Goal: Contribute content: Add original content to the website for others to see

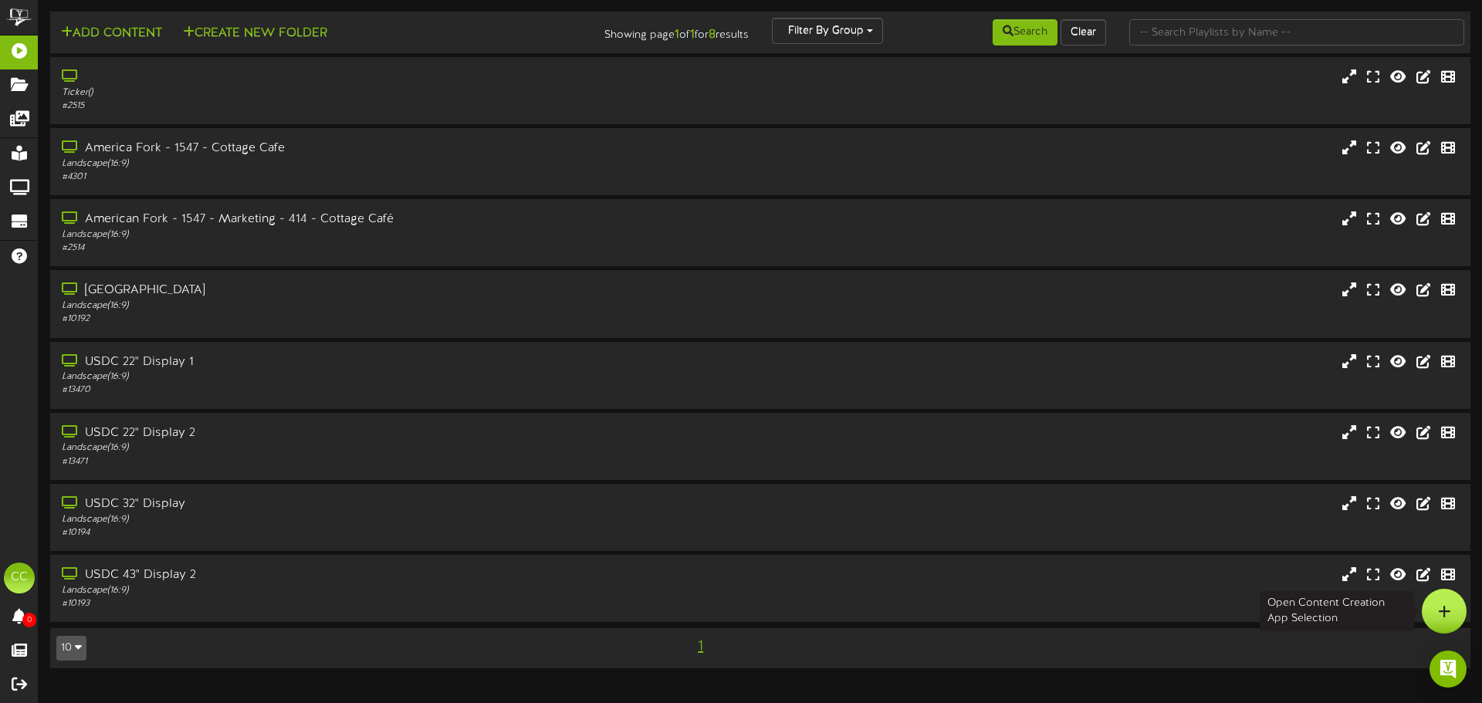
click at [1453, 603] on div at bounding box center [1444, 611] width 45 height 45
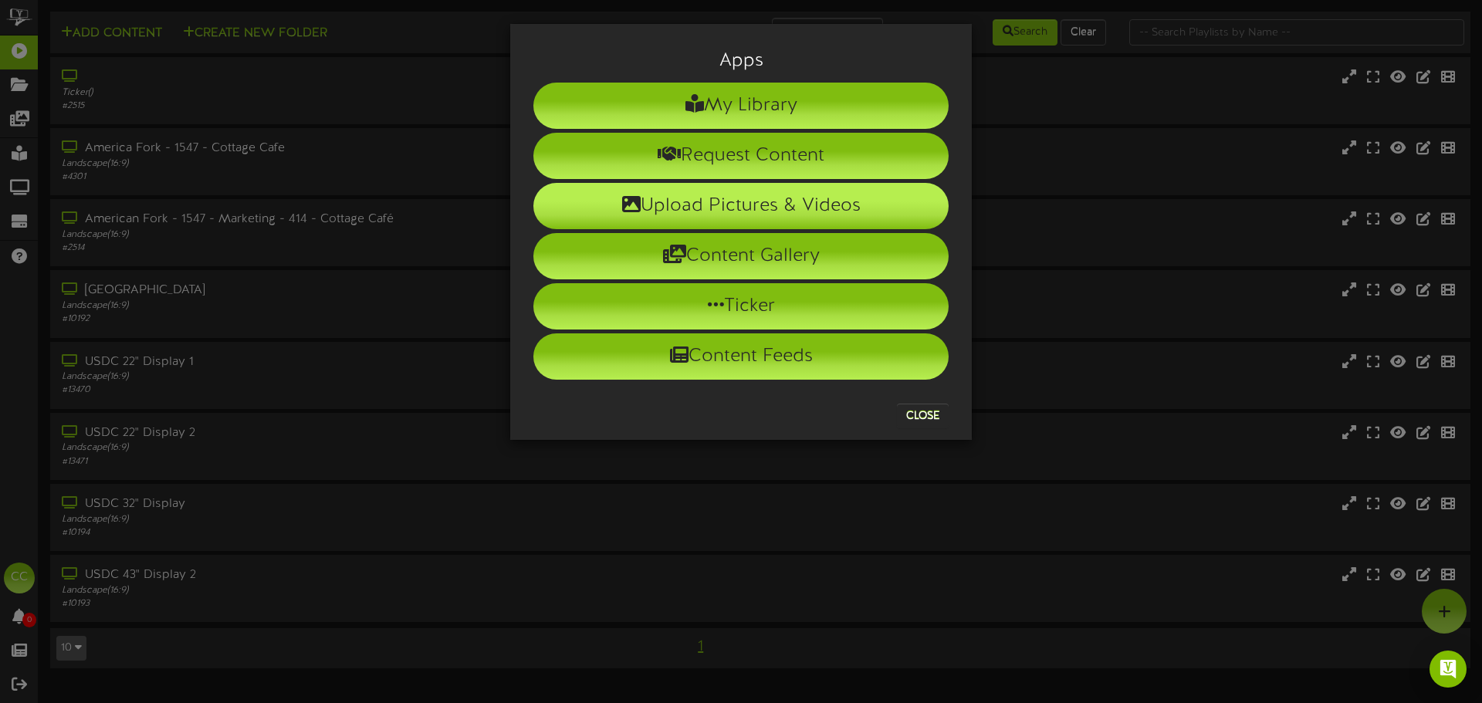
click at [751, 195] on li "Upload Pictures & Videos" at bounding box center [740, 206] width 415 height 46
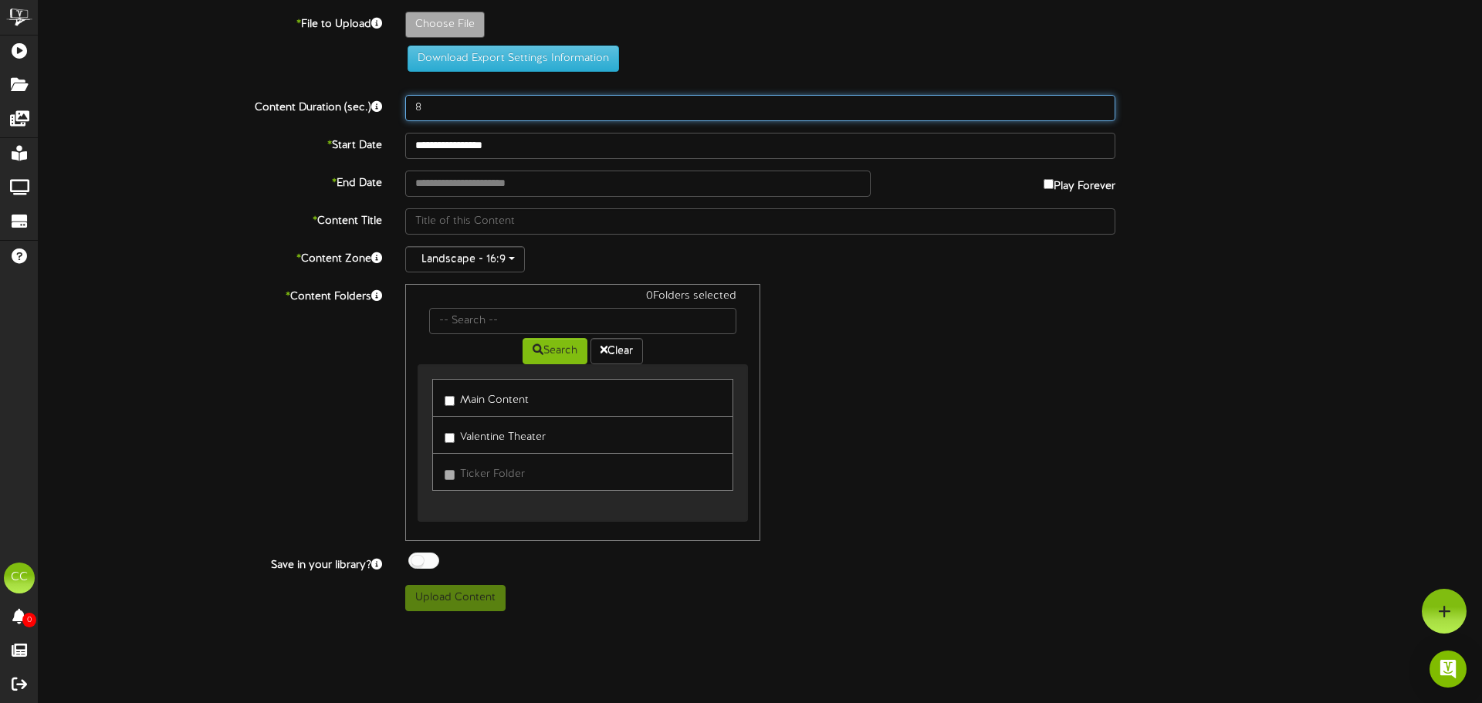
drag, startPoint x: 472, startPoint y: 110, endPoint x: 207, endPoint y: 113, distance: 264.7
click at [255, 111] on div "Content Duration (sec.) 8" at bounding box center [760, 108] width 1466 height 26
type input "30"
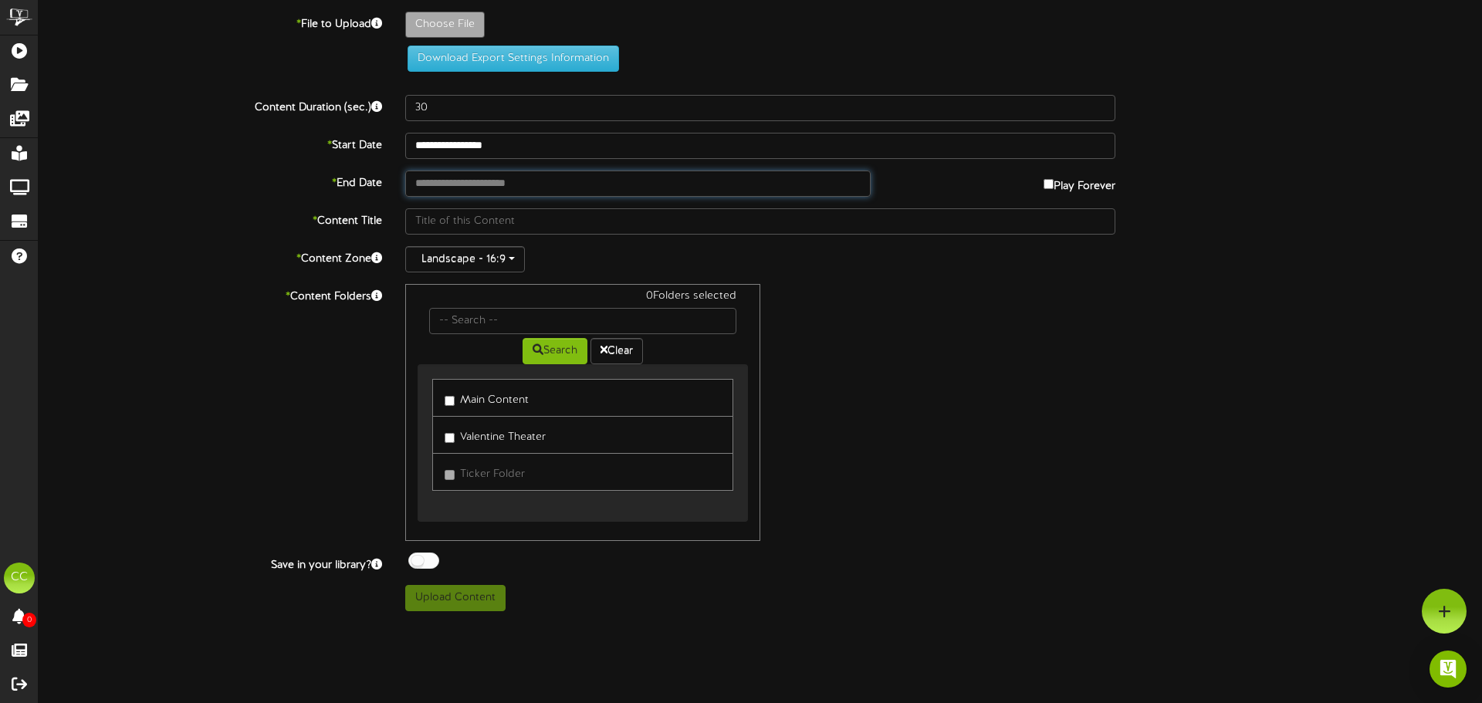
click at [725, 178] on input "text" at bounding box center [637, 184] width 465 height 26
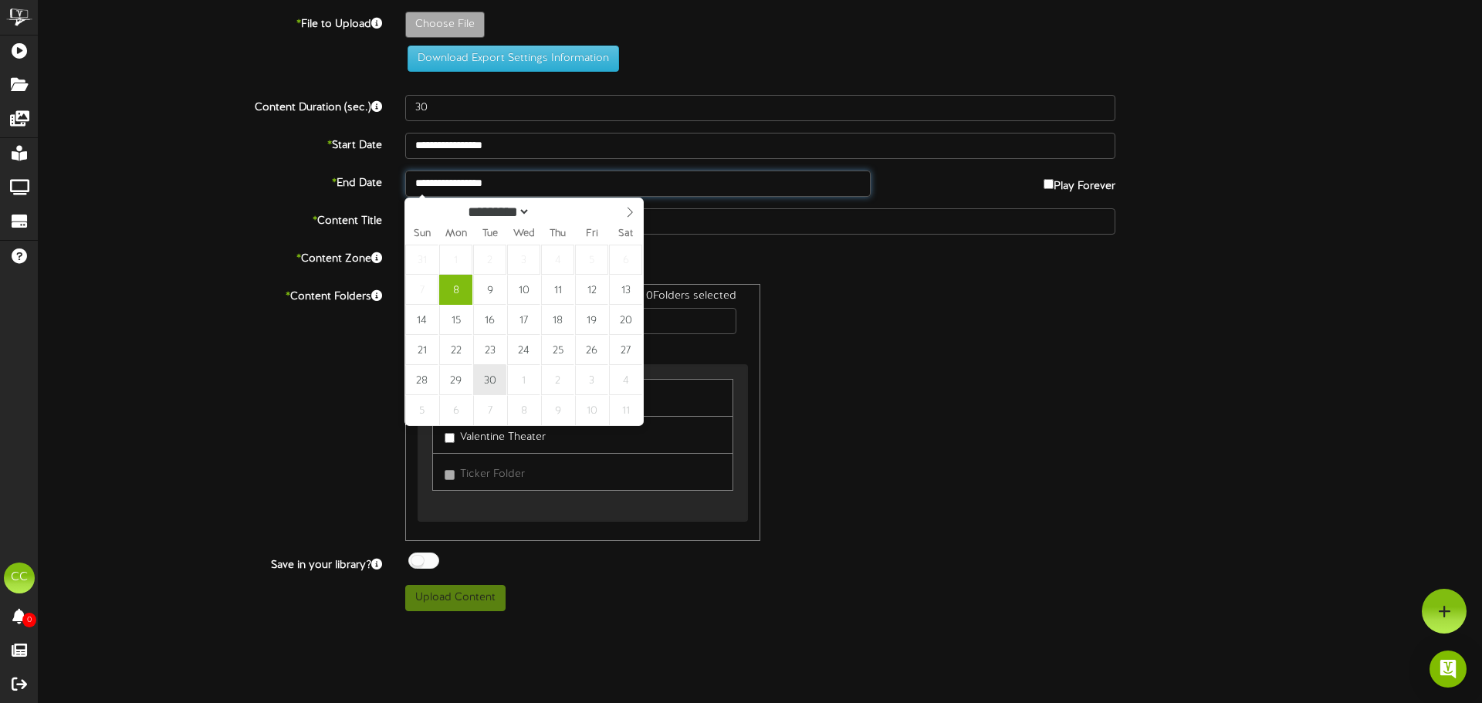
type input "**********"
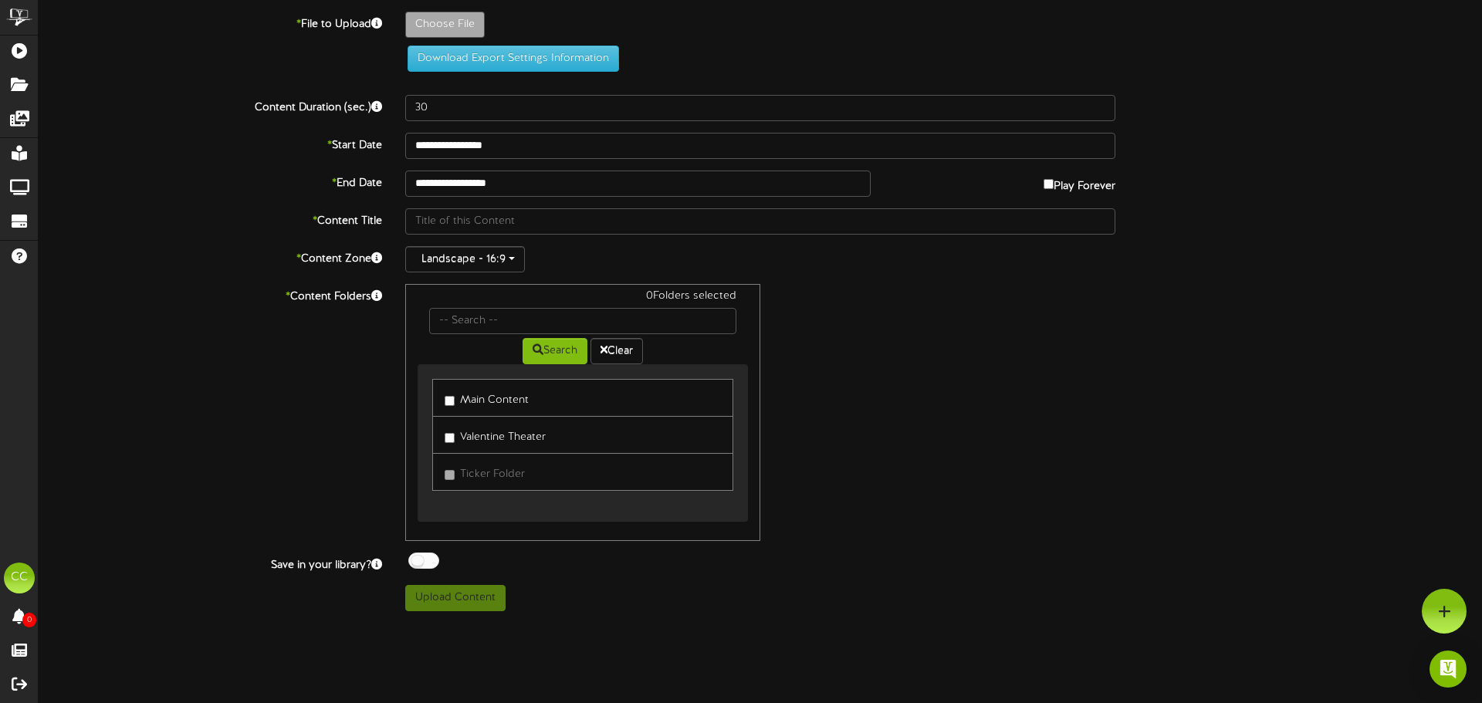
click at [986, 353] on div "0 Folders selected Search Clear Main Content Valentine Theater Ticker Folder" at bounding box center [760, 412] width 733 height 257
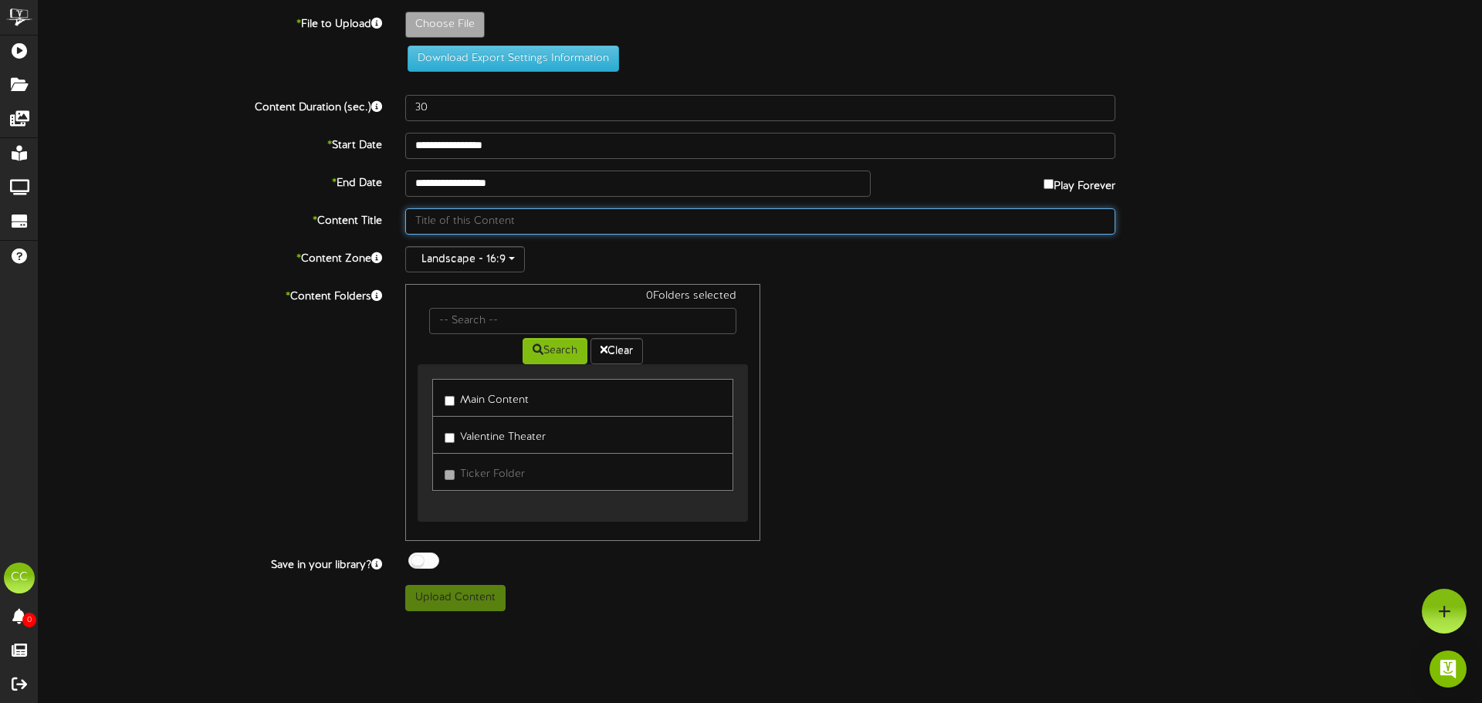
click at [617, 218] on input "text" at bounding box center [760, 221] width 710 height 26
type input "J"
type input "Medical July 2025 EOM"
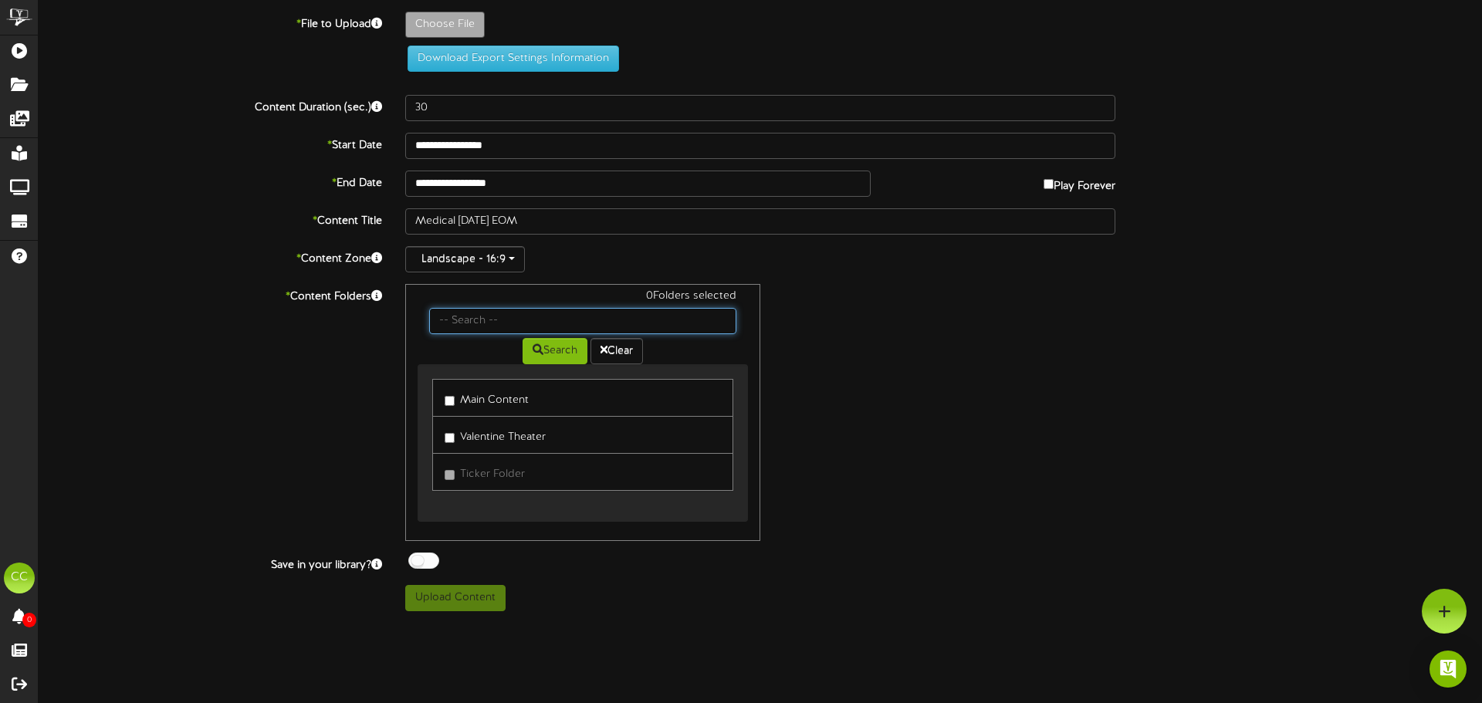
click at [537, 318] on input "text" at bounding box center [582, 321] width 307 height 26
click at [536, 330] on input "text" at bounding box center [582, 321] width 307 height 26
click at [552, 363] on button "Search" at bounding box center [554, 351] width 65 height 26
click at [553, 347] on button "Search" at bounding box center [554, 351] width 65 height 26
click at [512, 321] on input "text" at bounding box center [582, 321] width 307 height 26
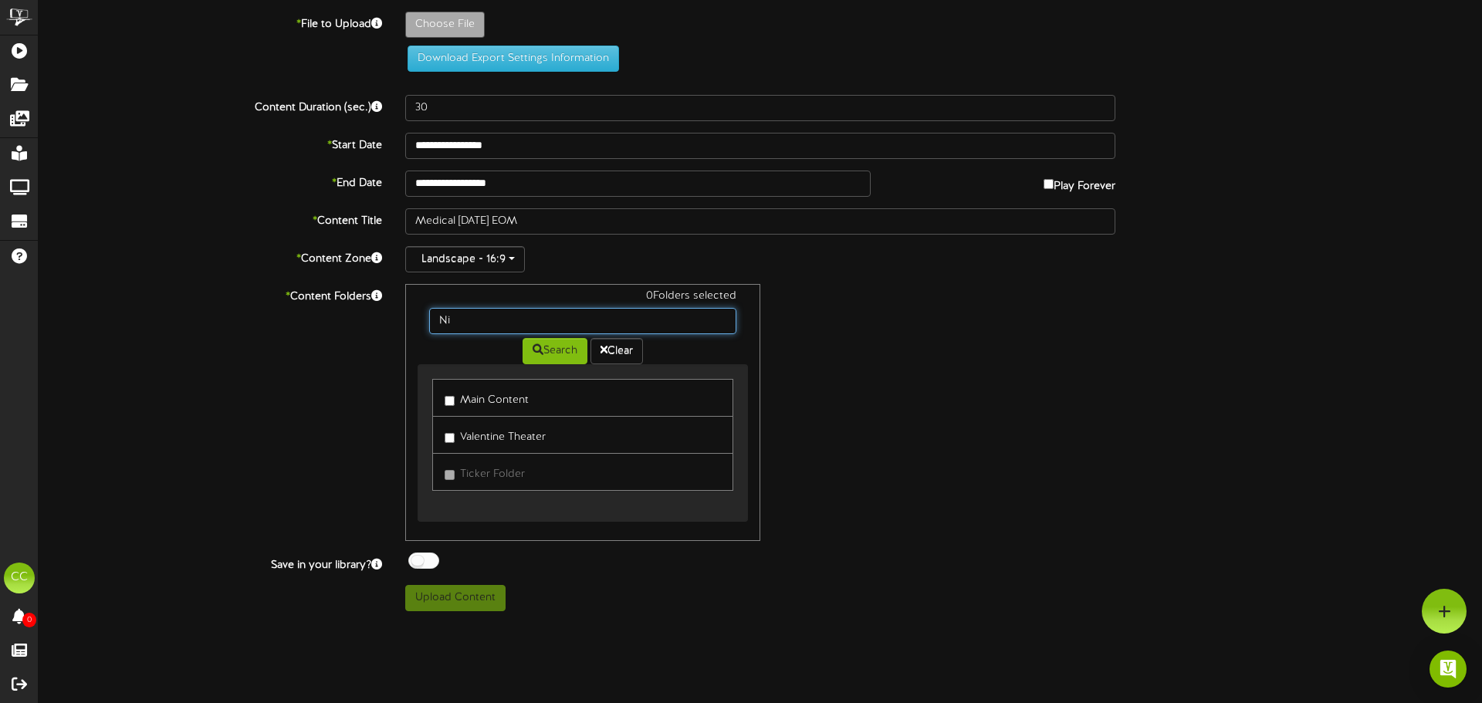
type input "N"
click at [623, 342] on button "Clear" at bounding box center [616, 351] width 52 height 26
click at [634, 319] on input "text" at bounding box center [582, 321] width 307 height 26
click at [566, 353] on button "Search" at bounding box center [554, 351] width 65 height 26
click at [371, 297] on icon at bounding box center [376, 295] width 11 height 11
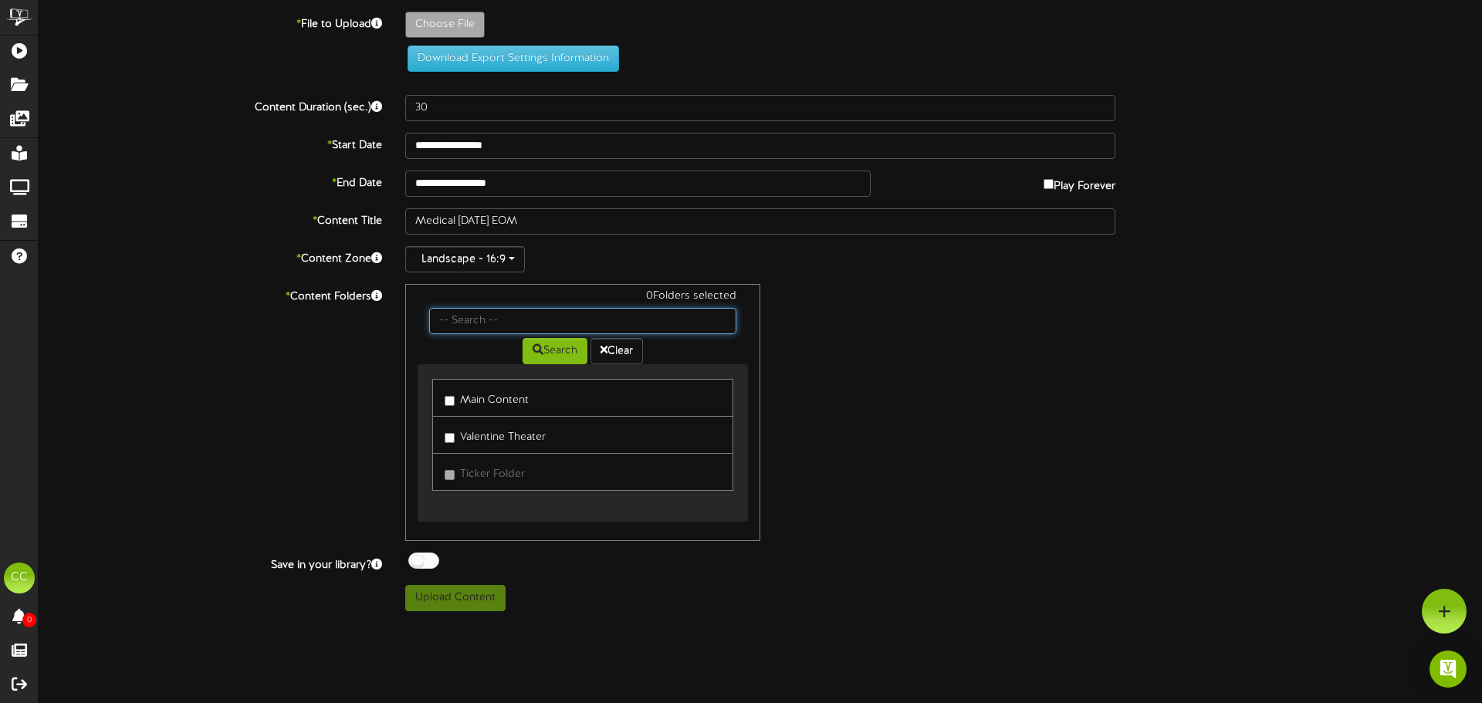
click at [479, 311] on input "text" at bounding box center [582, 321] width 307 height 26
click at [293, 81] on div "* File to Upload Choose File Download Export Settings Information" at bounding box center [760, 48] width 1466 height 72
type input "**********"
type input "NicholMurdockJuly2025EOM"
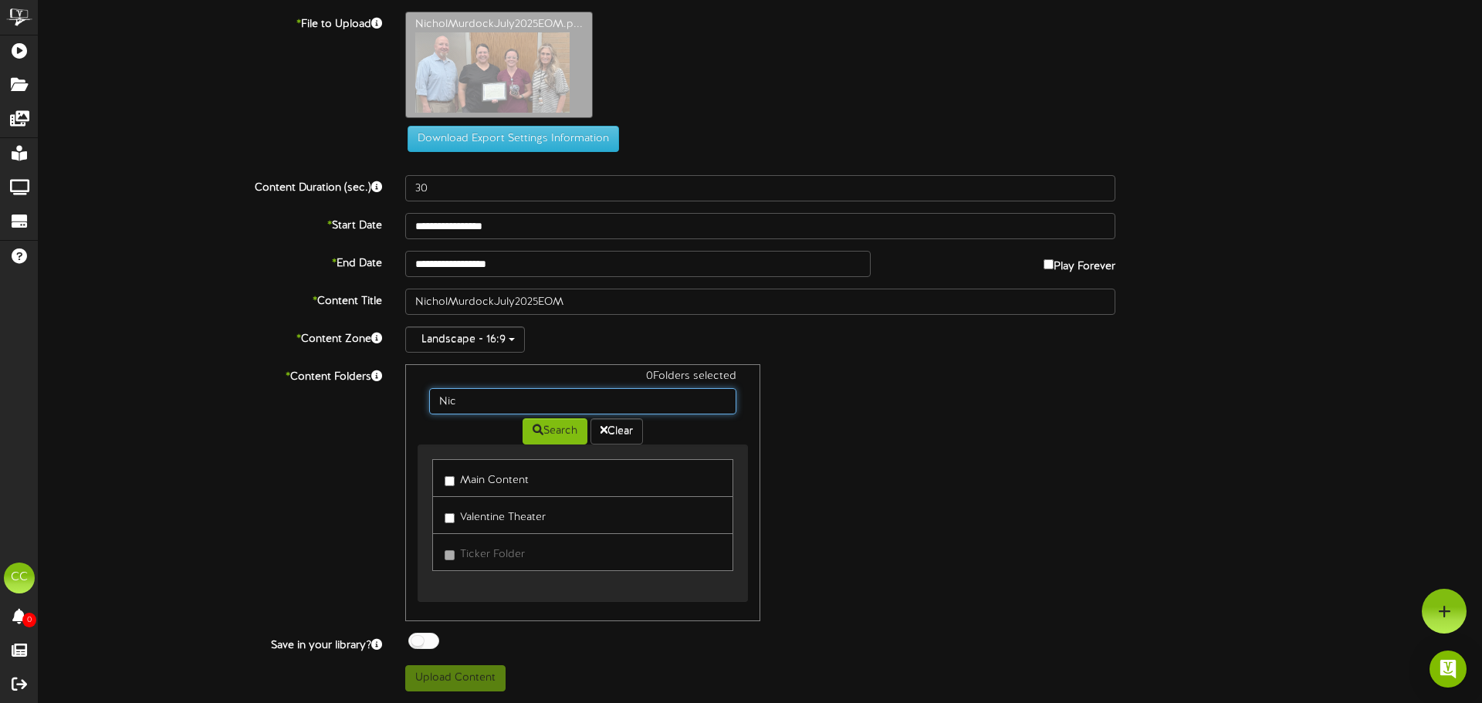
type input "Nic"
type input "**********"
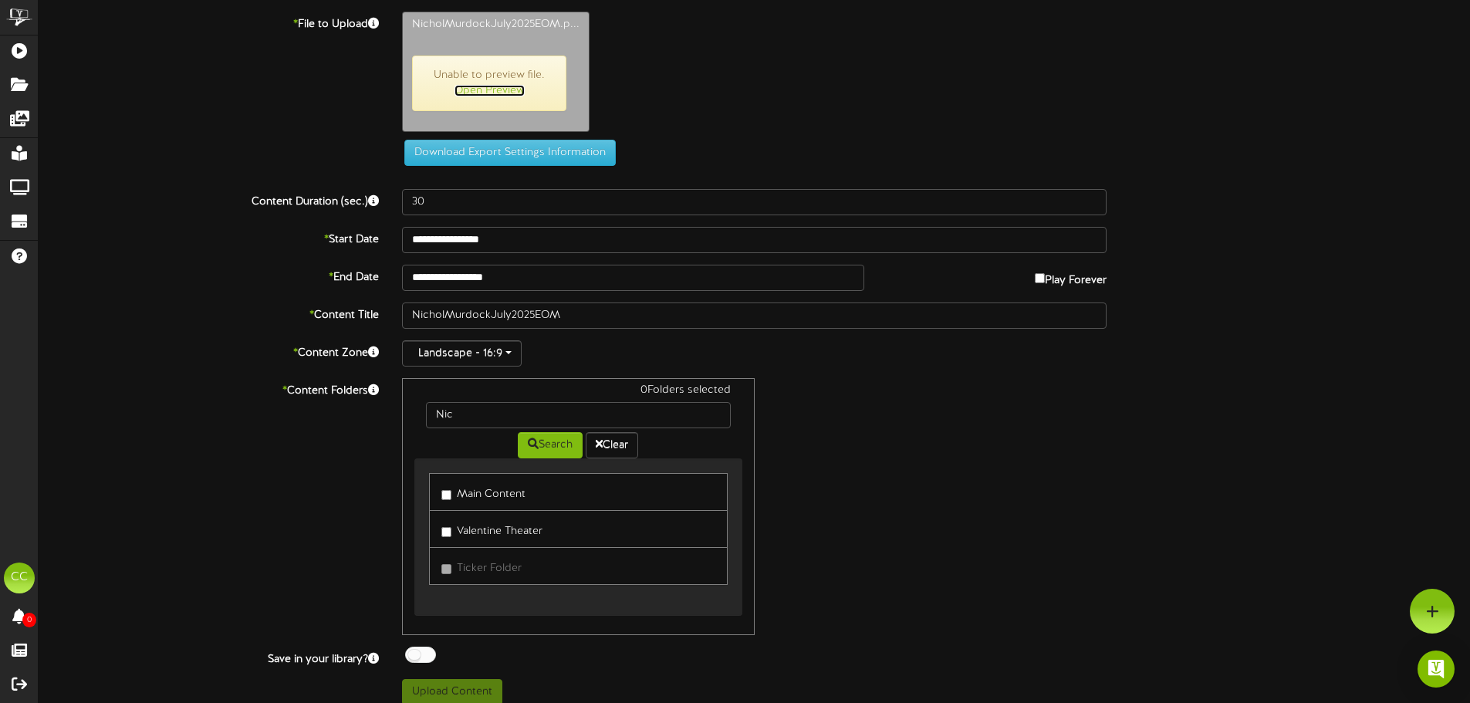
click at [490, 86] on link "Open Preview" at bounding box center [490, 91] width 70 height 12
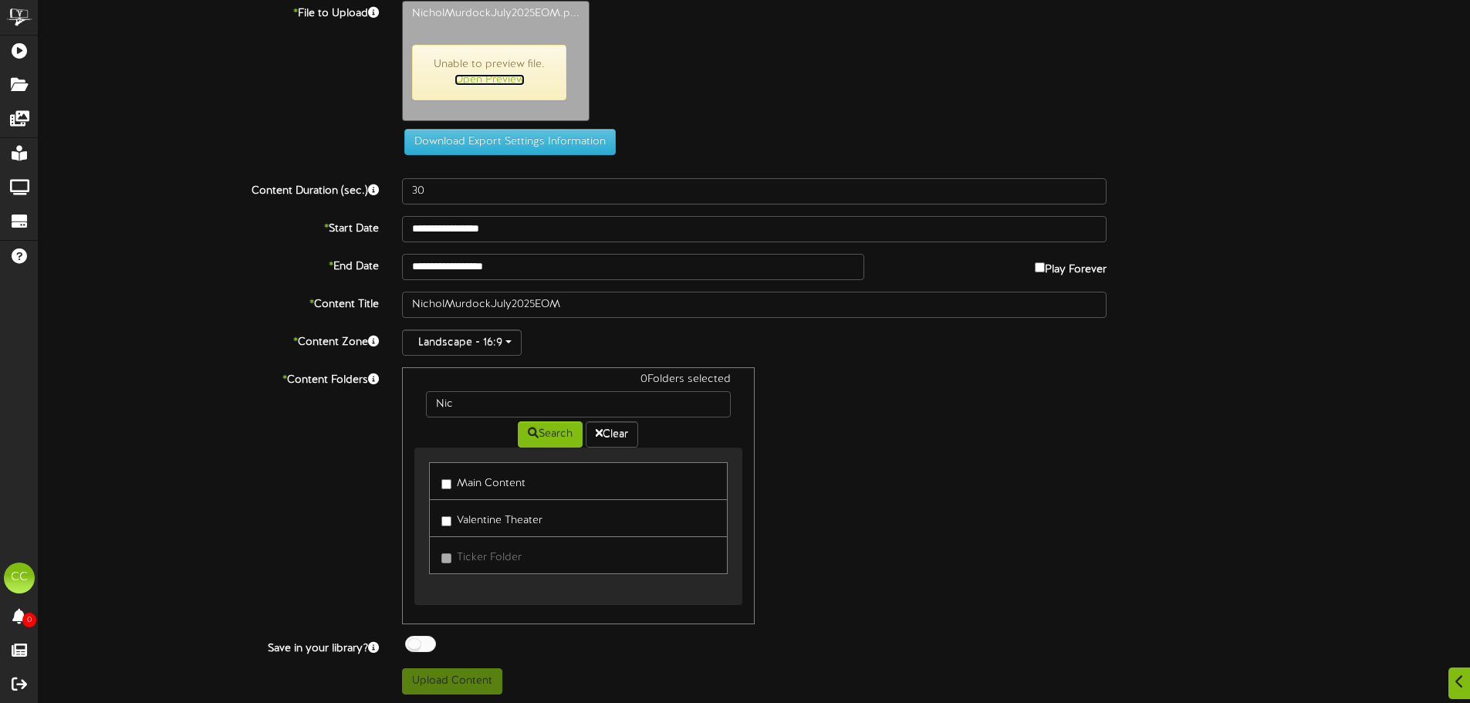
scroll to position [14, 0]
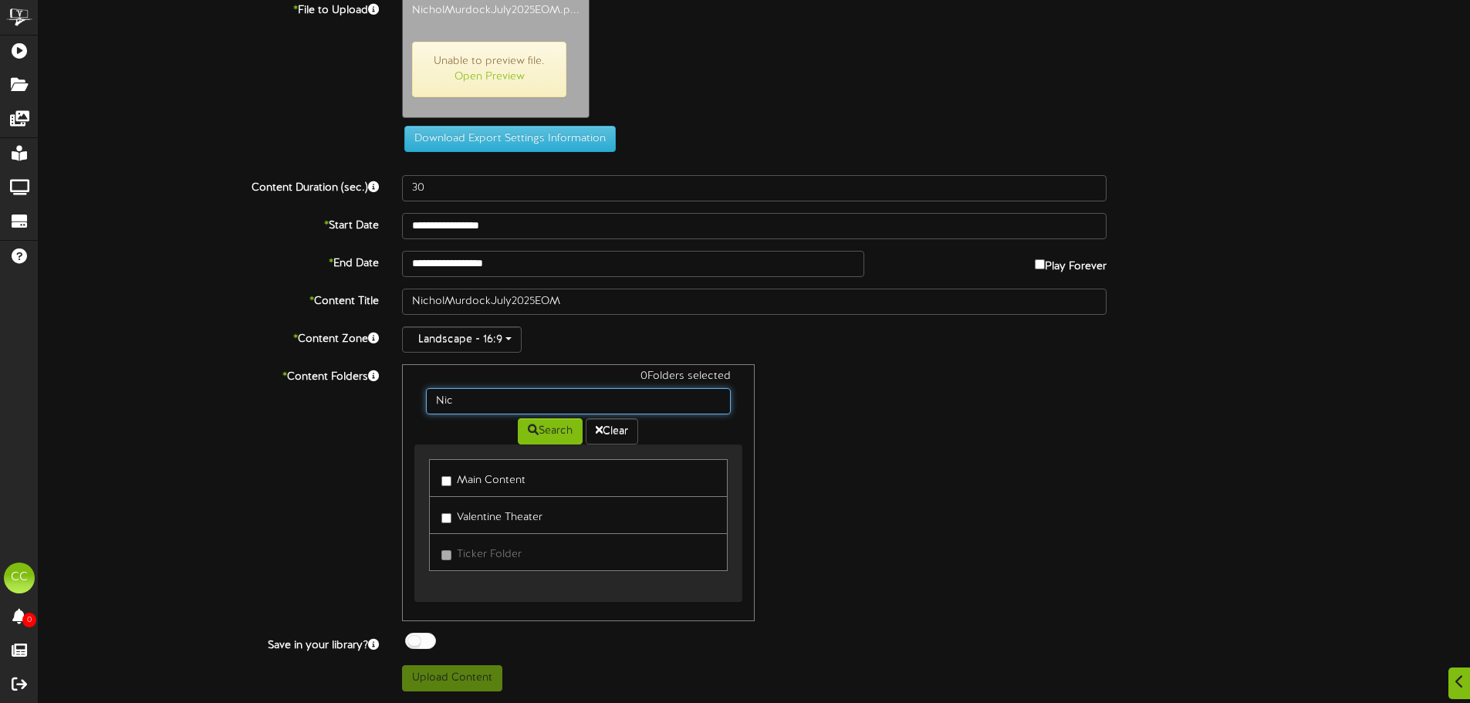
click at [495, 404] on input "Nic" at bounding box center [578, 401] width 304 height 26
click at [486, 479] on label "Main Content" at bounding box center [483, 478] width 84 height 21
click at [428, 670] on button "Upload Content" at bounding box center [452, 678] width 100 height 26
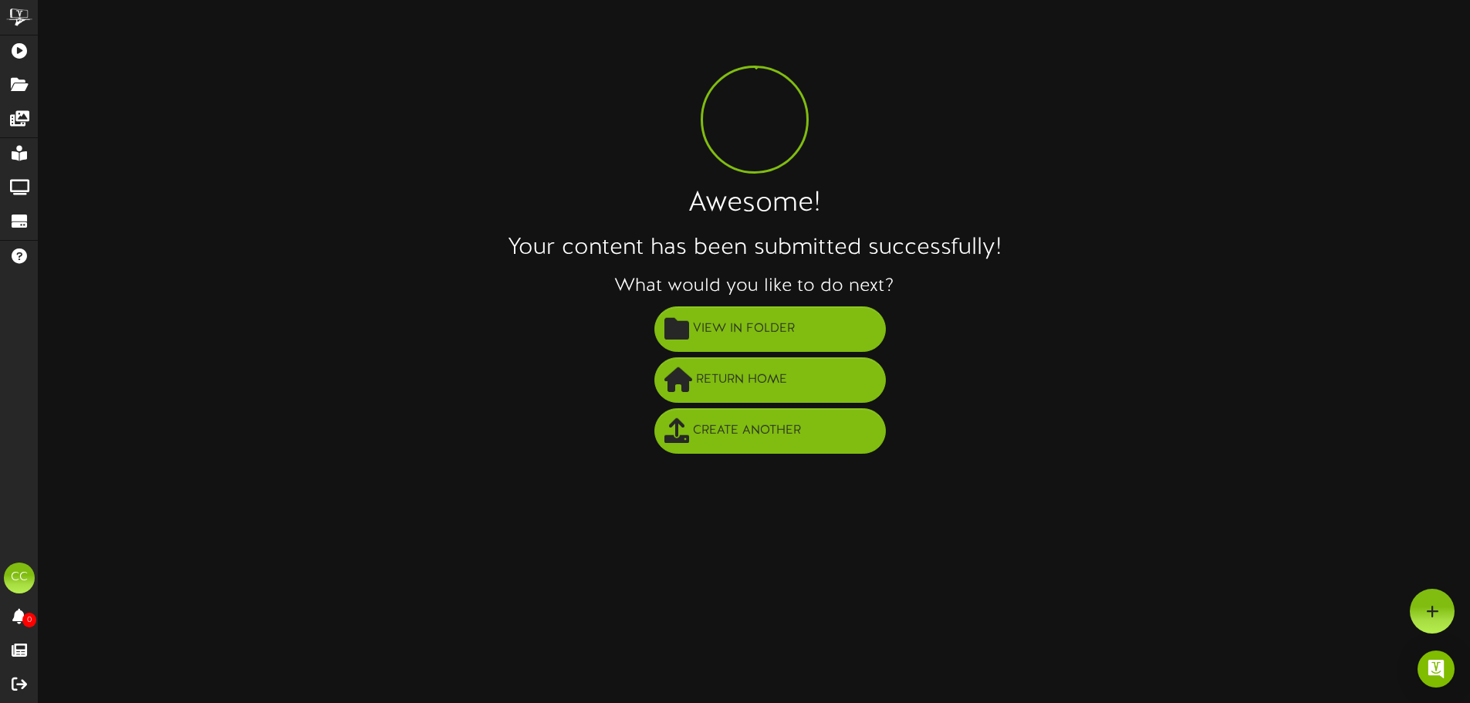
scroll to position [0, 0]
click at [729, 332] on span "View in Folder" at bounding box center [750, 328] width 110 height 25
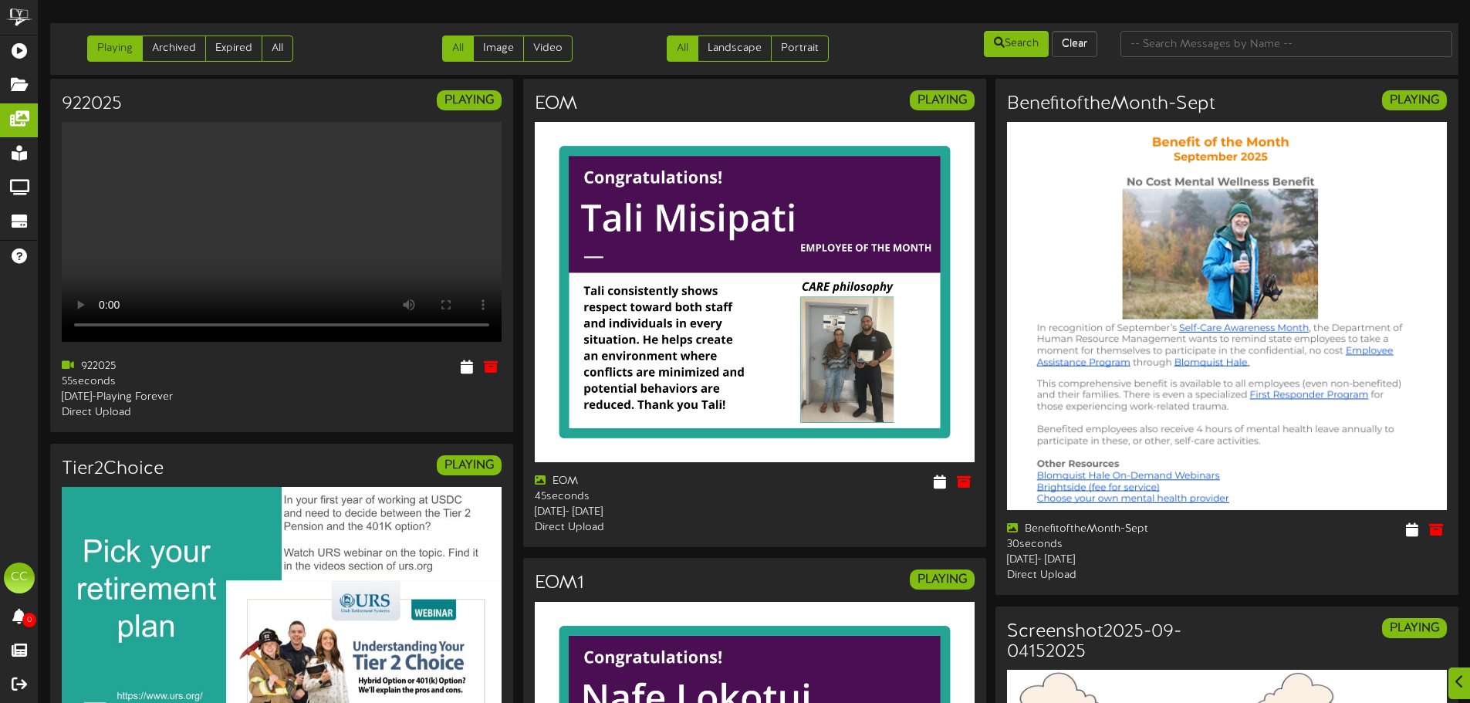
scroll to position [1698, 0]
